Goal: Task Accomplishment & Management: Use online tool/utility

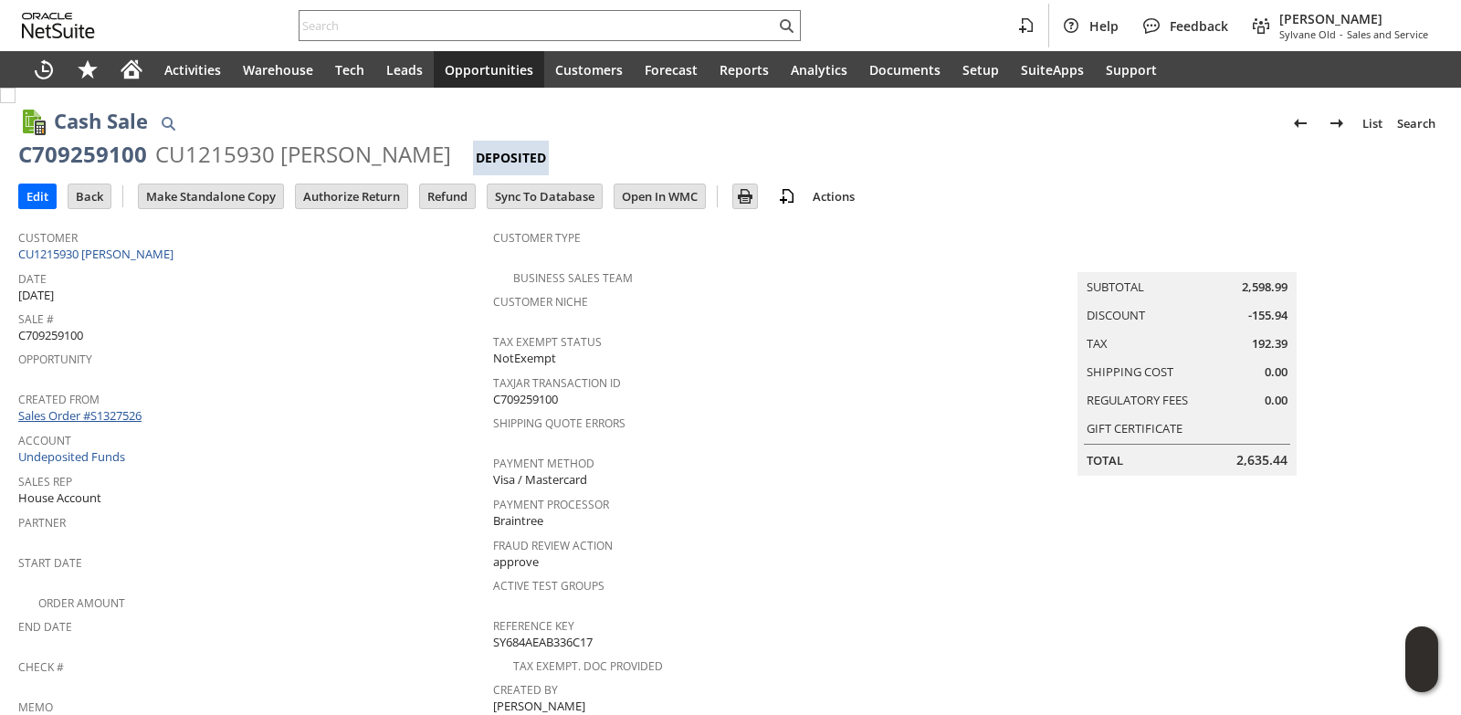
click at [140, 416] on link "Sales Order #S1327526" at bounding box center [82, 415] width 128 height 16
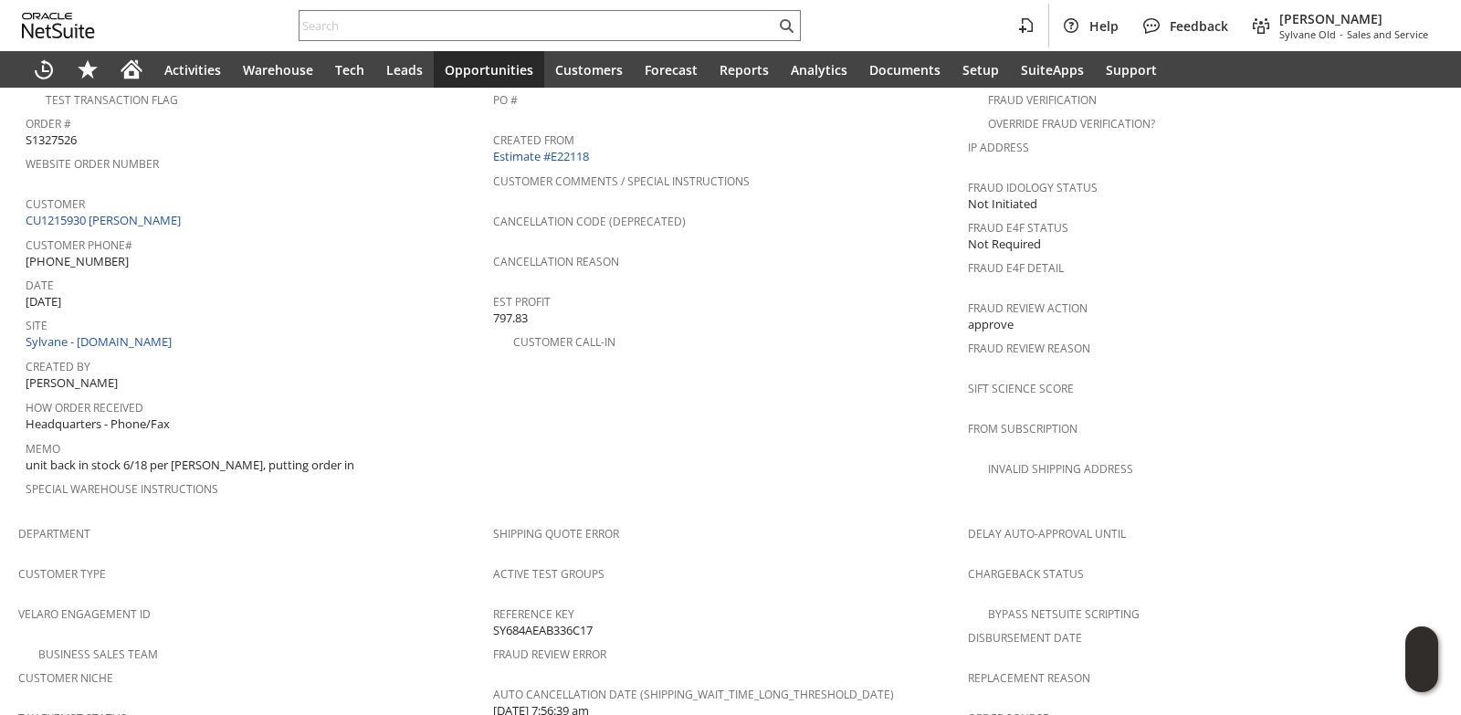
scroll to position [1005, 0]
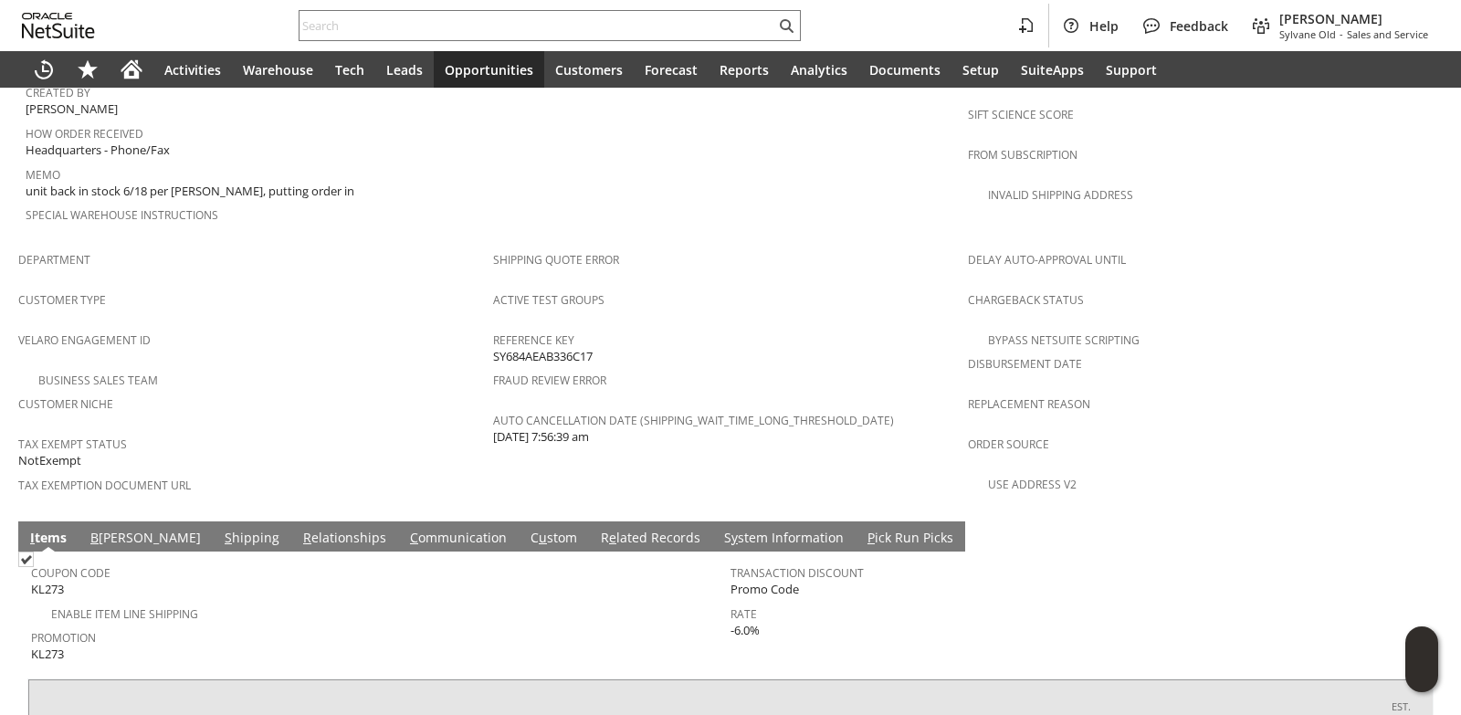
click at [405, 529] on link "C ommunication" at bounding box center [458, 539] width 106 height 20
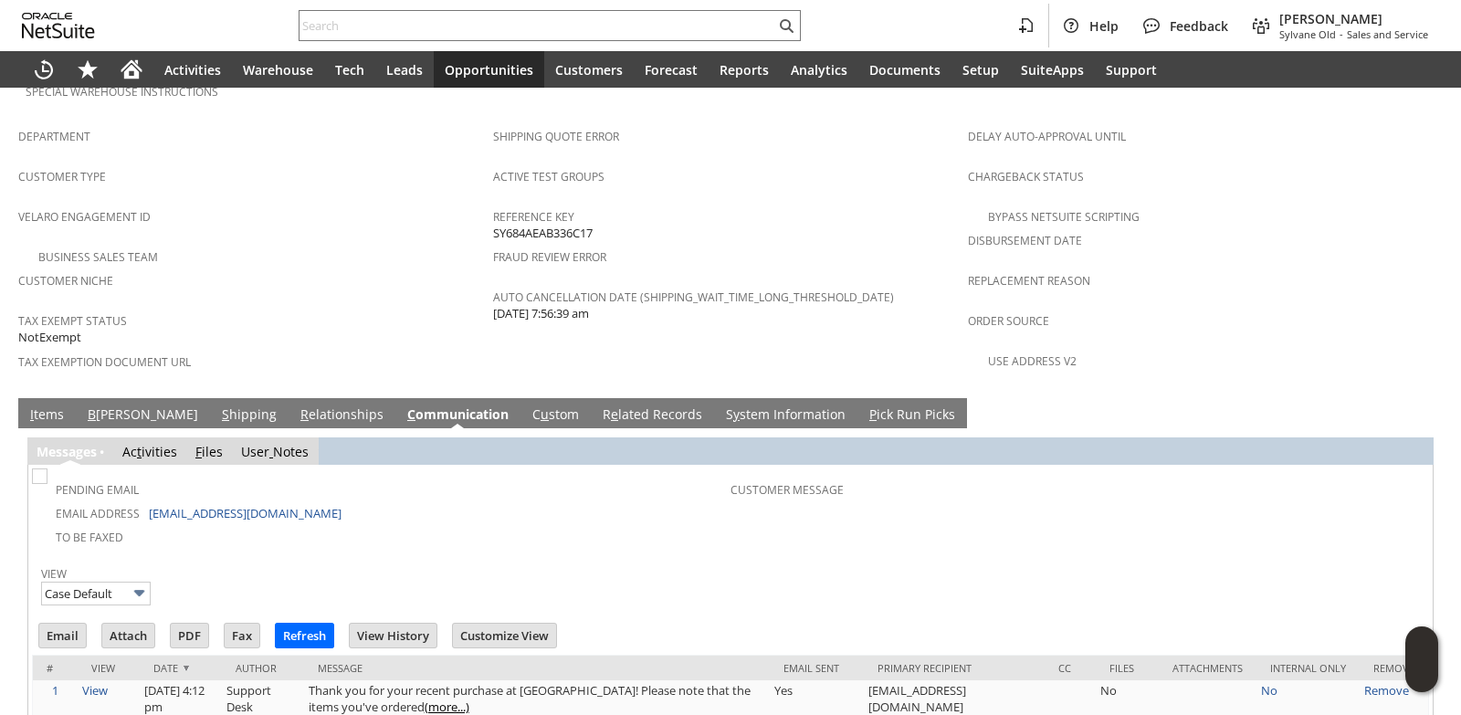
scroll to position [1160, 0]
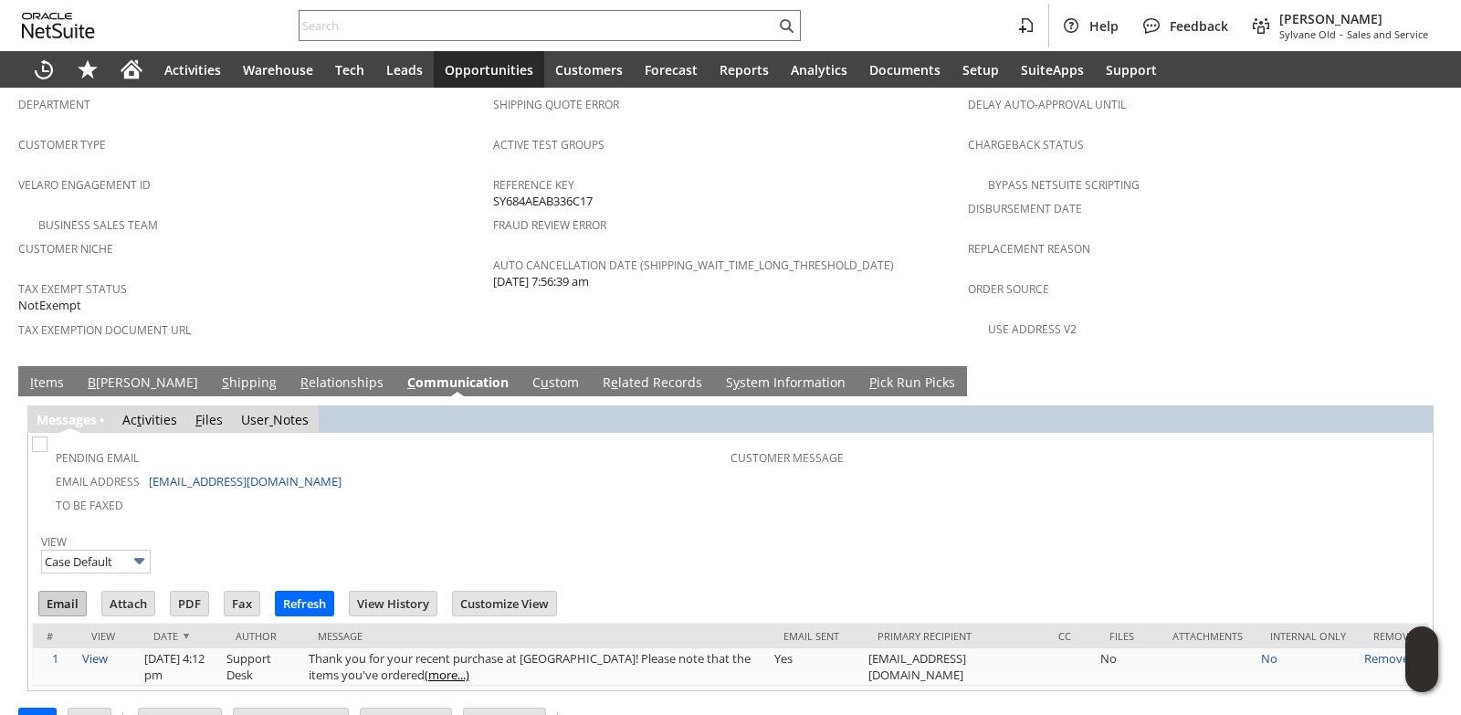
click at [60, 592] on input "Email" at bounding box center [62, 604] width 47 height 24
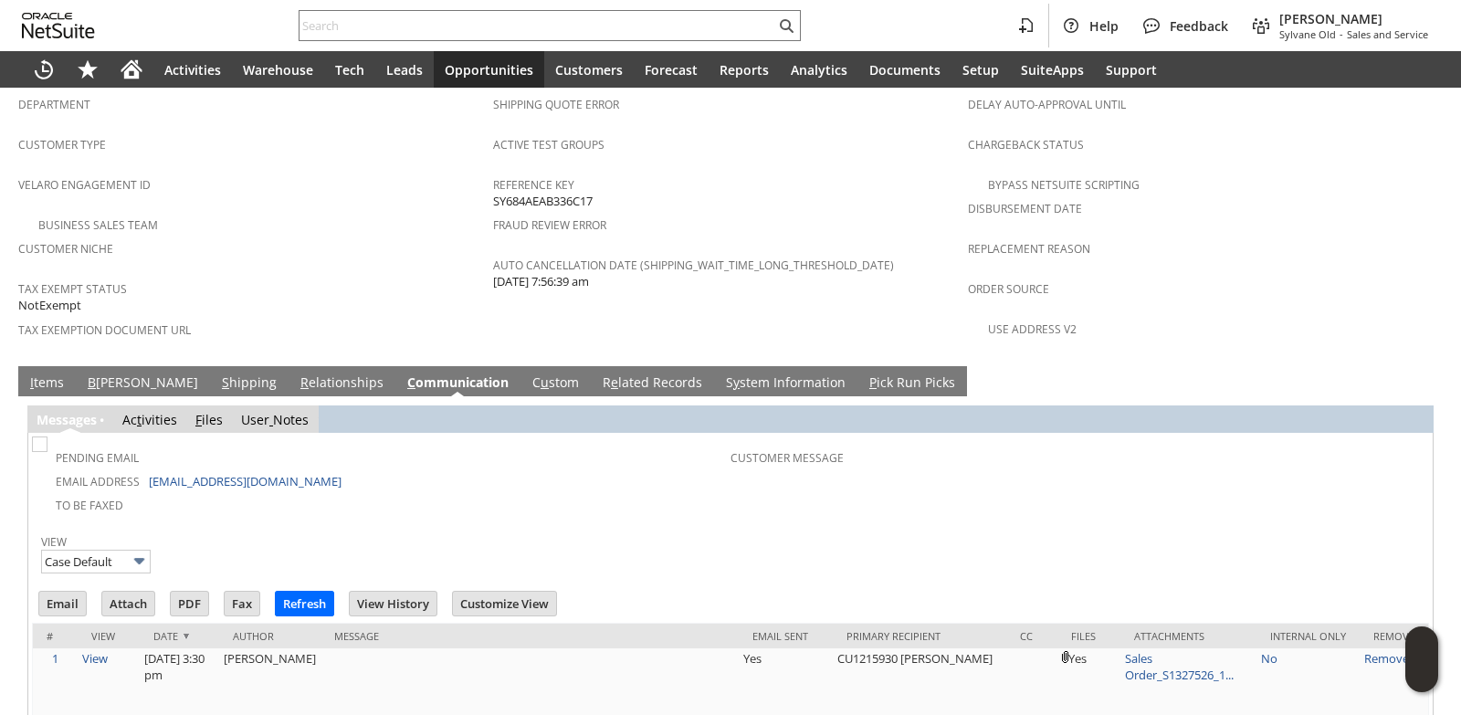
scroll to position [0, 0]
